Goal: Task Accomplishment & Management: Use online tool/utility

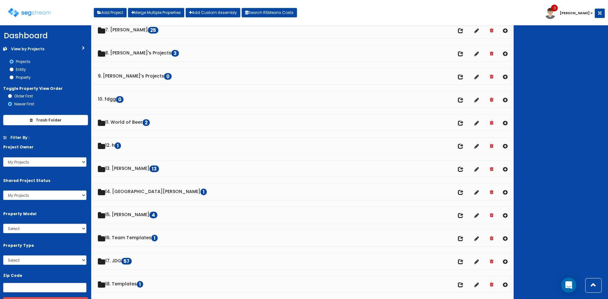
scroll to position [211, 0]
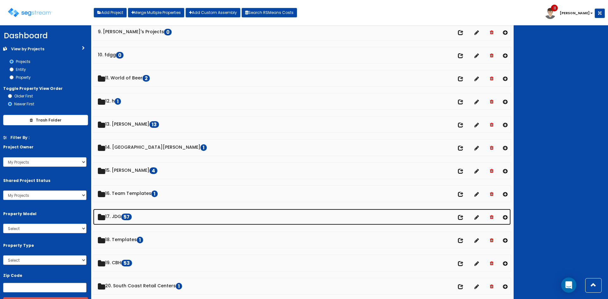
click at [118, 213] on link "17. JDG 57 No of entities" at bounding box center [302, 217] width 418 height 16
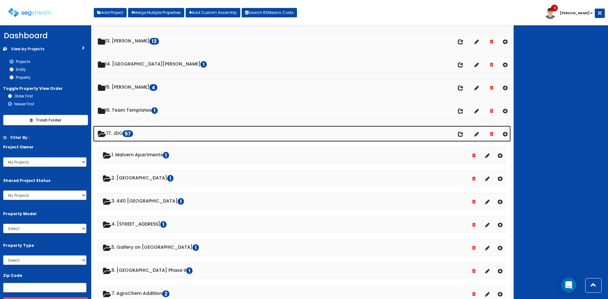
scroll to position [295, 0]
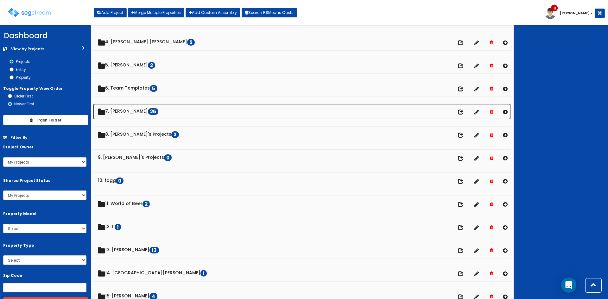
click at [126, 113] on link "7. [PERSON_NAME] 25" at bounding box center [302, 112] width 418 height 16
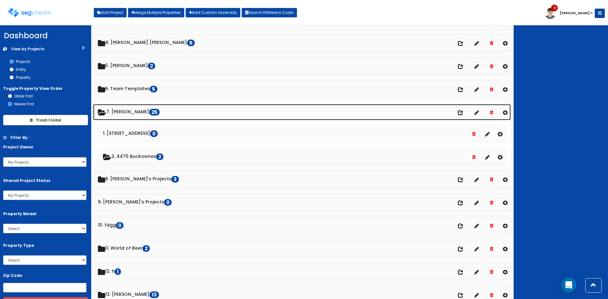
scroll to position [85, 0]
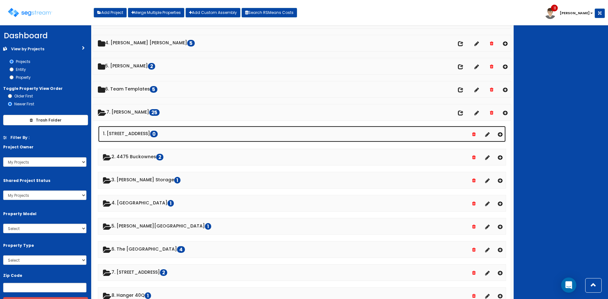
click at [140, 135] on link "1. [STREET_ADDRESS] 0" at bounding box center [302, 134] width 408 height 16
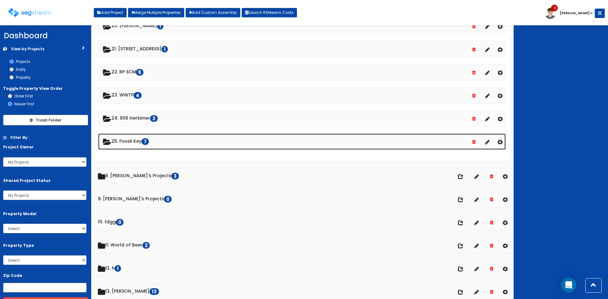
click at [136, 141] on link "25. Fossil Key 7" at bounding box center [302, 142] width 408 height 16
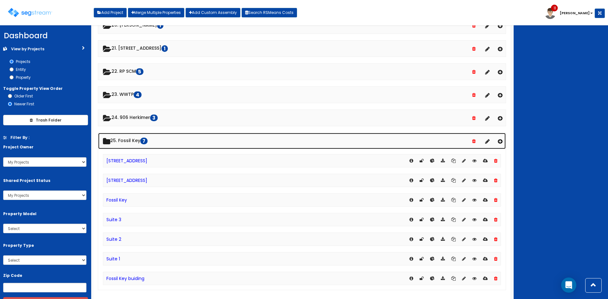
scroll to position [633, 0]
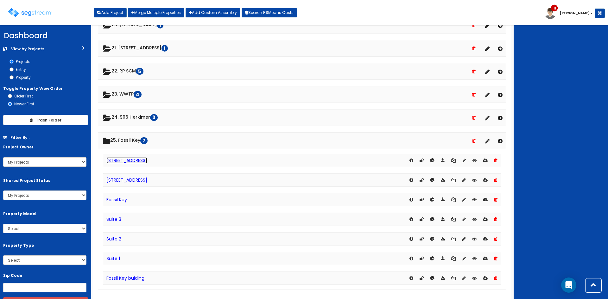
click at [144, 161] on link "[STREET_ADDRESS]" at bounding box center [126, 160] width 41 height 6
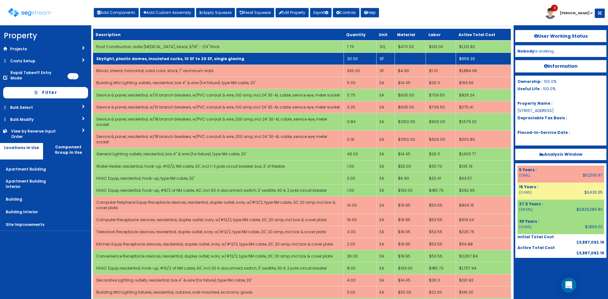
click at [205, 56] on b "Skylight, plastic domes, insulated curbs, 10 SF to 20 SF, single glazing" at bounding box center [170, 58] width 148 height 5
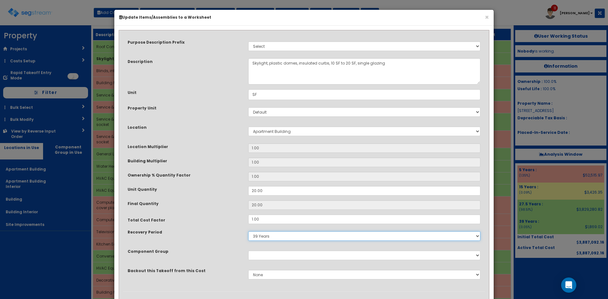
click at [282, 237] on select "5 Years 7 Years 9 Years 10 Years 15 Years 15 Year QLI 15 Year QRP 15 Year QIP 2…" at bounding box center [364, 237] width 232 height 10
select select "275Y"
click at [248, 232] on select "5 Years 7 Years 9 Years 10 Years 15 Years 15 Year QLI 15 Year QRP 15 Year QIP 2…" at bounding box center [364, 237] width 232 height 10
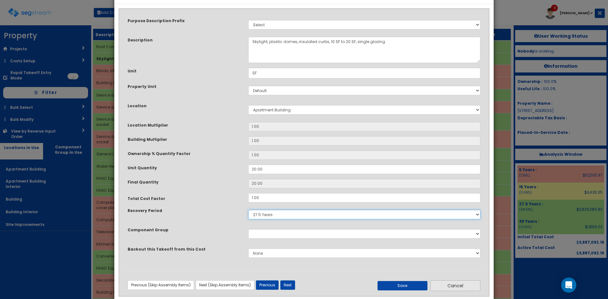
scroll to position [33, 0]
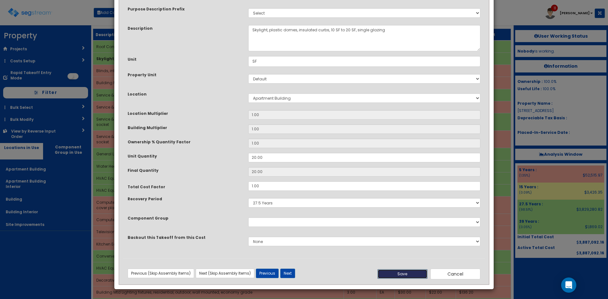
click at [408, 270] on button "Save" at bounding box center [403, 275] width 50 height 10
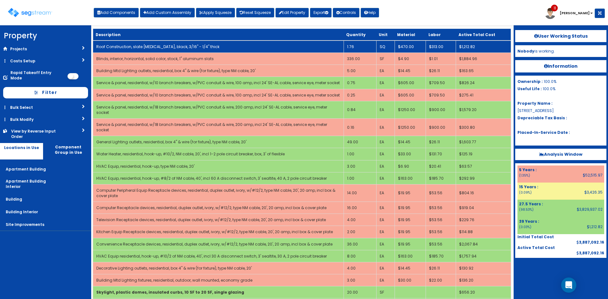
click at [175, 49] on link "Roof Construction, slate shingles, black, 3/16" - 1/4" thick" at bounding box center [157, 46] width 123 height 5
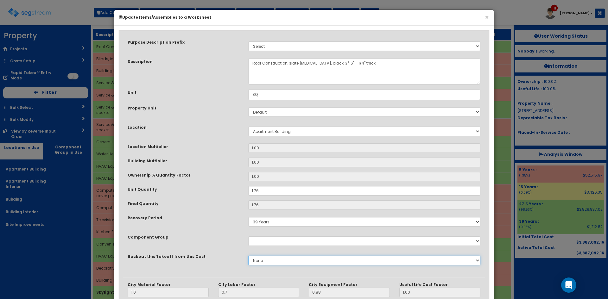
click at [286, 263] on select "None" at bounding box center [364, 261] width 232 height 10
click at [242, 249] on div "Purpose Description Prefix Select Stair Construction, A/V System A/V System Equ…" at bounding box center [304, 155] width 362 height 243
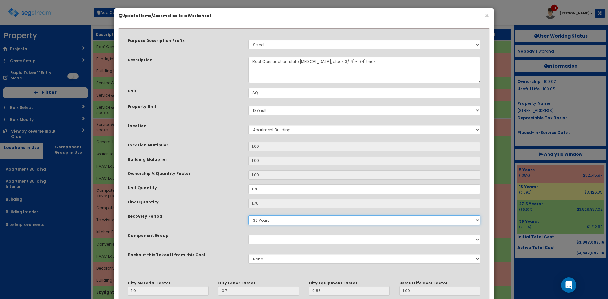
click at [266, 220] on select "5 Years 7 Years 9 Years 10 Years 15 Years 15 Year QLI 15 Year QRP 15 Year QIP 2…" at bounding box center [364, 221] width 232 height 10
select select "275Y"
click at [248, 216] on select "5 Years 7 Years 9 Years 10 Years 15 Years 15 Year QLI 15 Year QRP 15 Year QIP 2…" at bounding box center [364, 221] width 232 height 10
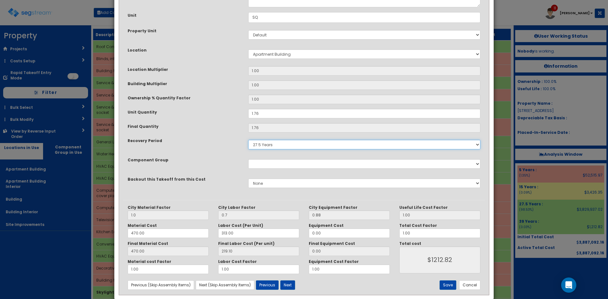
scroll to position [88, 0]
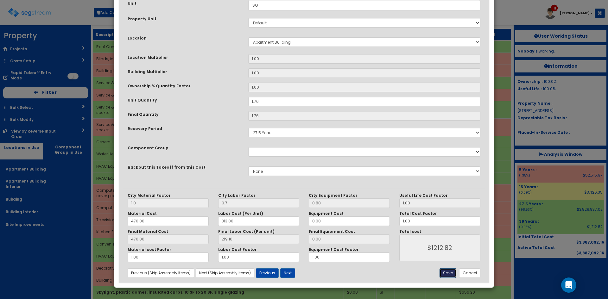
click at [445, 275] on button "Save" at bounding box center [448, 274] width 17 height 10
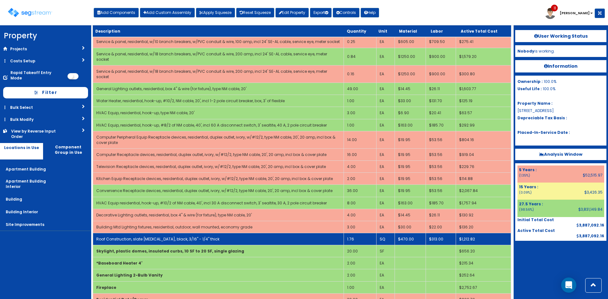
scroll to position [41, 0]
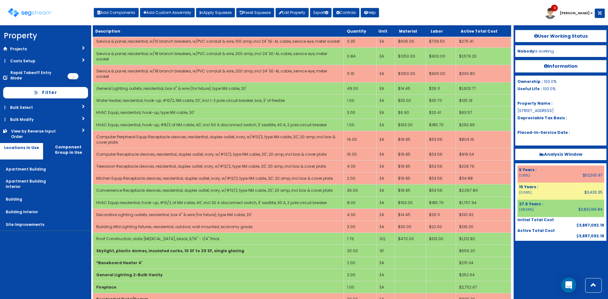
click at [552, 255] on div at bounding box center [560, 257] width 91 height 32
click at [112, 15] on button "Add Components" at bounding box center [116, 13] width 45 height 10
select select "39Y"
select select "default"
select select "814"
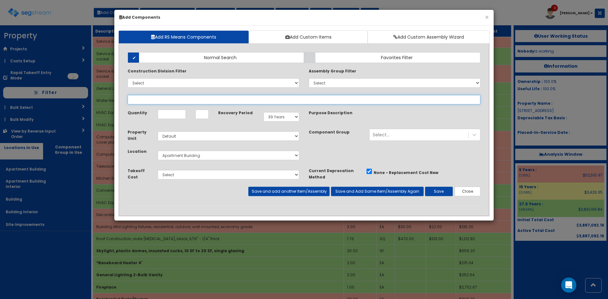
select select
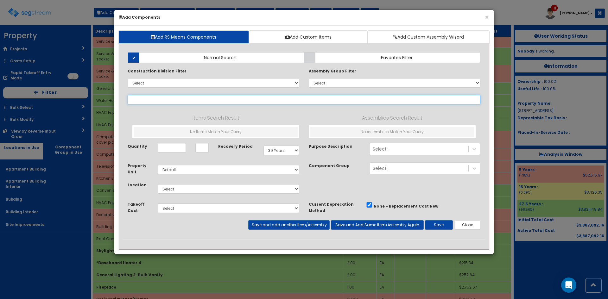
click at [166, 99] on input "text" at bounding box center [304, 100] width 353 height 10
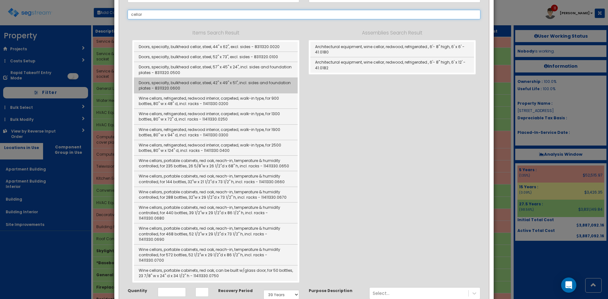
scroll to position [85, 0]
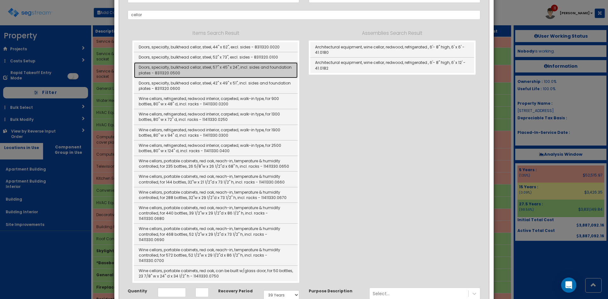
click at [201, 75] on link "Doors, specialty, bulkhead cellar, steel, 57" x 45" x 24", incl. sides and foun…" at bounding box center [216, 70] width 164 height 16
type input "Doors, specialty, bulkhead cellar, steel, 57" x 45" x 24", incl. sides and foun…"
type input "EA"
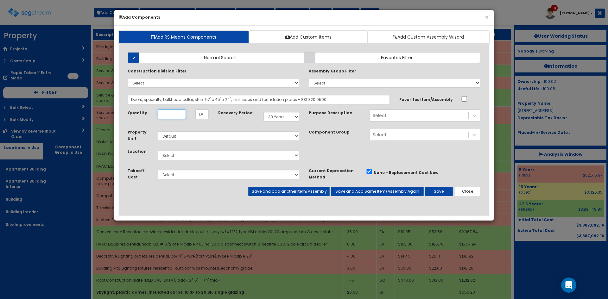
type input "1"
click at [234, 155] on select "Select Apartment Building Apartment Building Interior Building Building Interio…" at bounding box center [229, 156] width 142 height 10
click at [158, 151] on select "Select Apartment Building Apartment Building Interior Building Building Interio…" at bounding box center [229, 156] width 142 height 10
click at [204, 155] on select "Select Apartment Building Apartment Building Interior Building Building Interio…" at bounding box center [229, 156] width 142 height 10
select select "6"
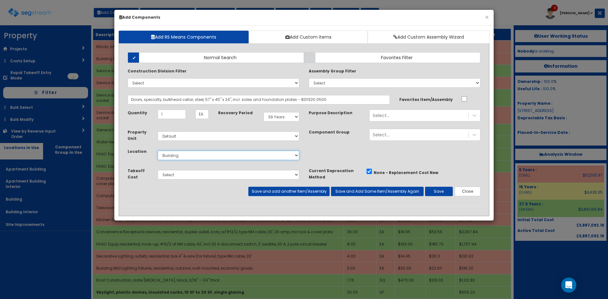
click at [158, 151] on select "Select Apartment Building Apartment Building Interior Building Building Interio…" at bounding box center [229, 156] width 142 height 10
click at [291, 116] on select "Select 5 Years 7 Years 9 Years 10 Years 15 Years 15 Year QLI 15 Year QRP 15 Yea…" at bounding box center [282, 117] width 36 height 10
select select "275Y"
click at [264, 112] on select "Select 5 Years 7 Years 9 Years 10 Years 15 Years 15 Year QLI 15 Year QRP 15 Yea…" at bounding box center [282, 117] width 36 height 10
click at [441, 194] on button "Save" at bounding box center [439, 192] width 28 height 10
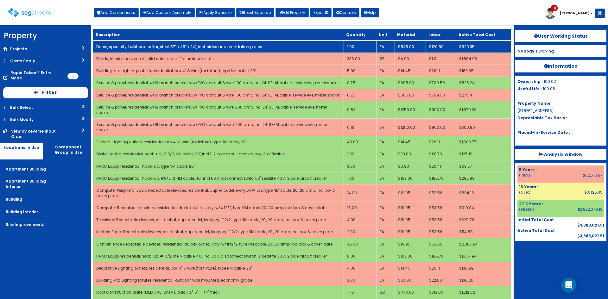
click at [163, 48] on link "Doors, specialty, bulkhead cellar, steel, 57" x 45" x 24", incl. sides and foun…" at bounding box center [179, 46] width 166 height 5
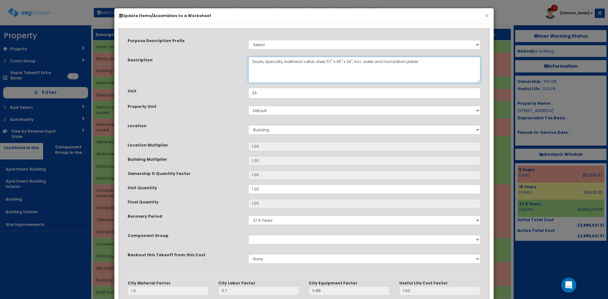
click at [252, 61] on textarea "Doors, specialty, bulkhead cellar, steel, 57" x 45" x 24", incl. sides and foun…" at bounding box center [364, 70] width 232 height 26
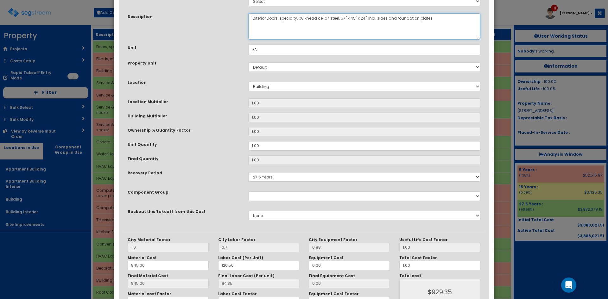
scroll to position [88, 0]
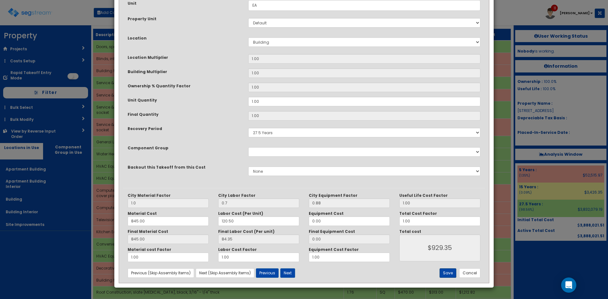
type textarea "Exterior Doors, specialty, bulkhead cellar, steel, 57" x 45" x 24", incl. sides…"
click at [449, 272] on button "Save" at bounding box center [448, 274] width 17 height 10
